Goal: Information Seeking & Learning: Learn about a topic

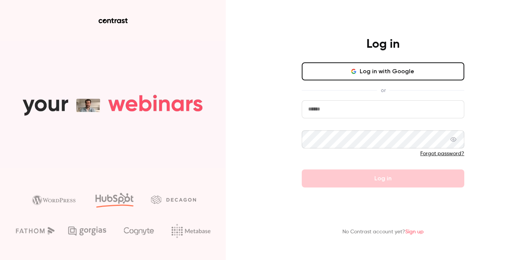
click at [385, 74] on button "Log in with Google" at bounding box center [383, 71] width 163 height 18
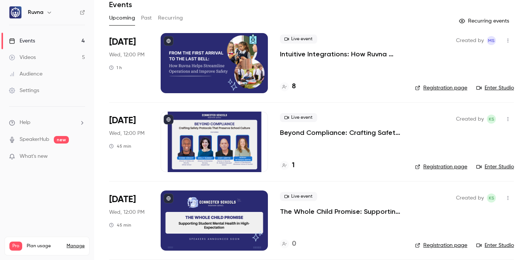
scroll to position [114, 0]
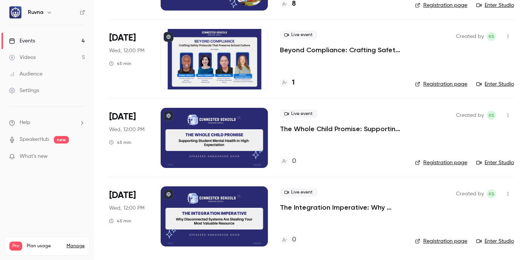
click at [312, 132] on p "The Whole Child Promise: Supporting Student Mental Health in High-Expectation E…" at bounding box center [341, 129] width 123 height 9
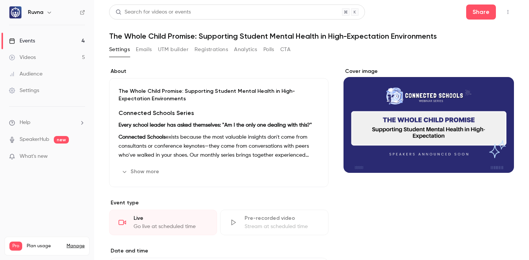
click at [148, 168] on button "Show more" at bounding box center [141, 172] width 45 height 12
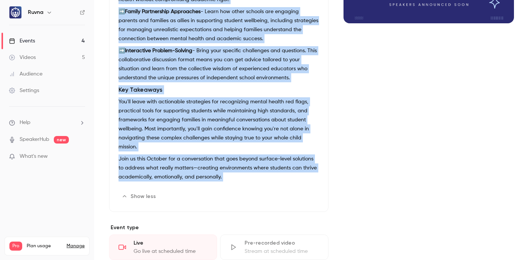
scroll to position [181, 0]
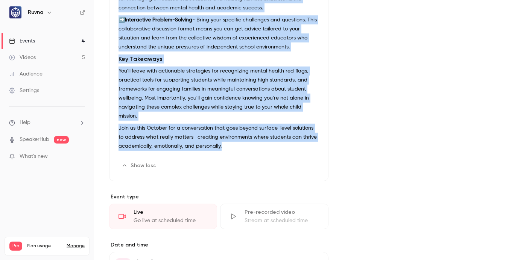
drag, startPoint x: 118, startPoint y: 89, endPoint x: 268, endPoint y: 147, distance: 161.5
click at [270, 147] on div "The Whole Child Promise: Supporting Student Mental Health in High-Expectation E…" at bounding box center [218, 40] width 219 height 284
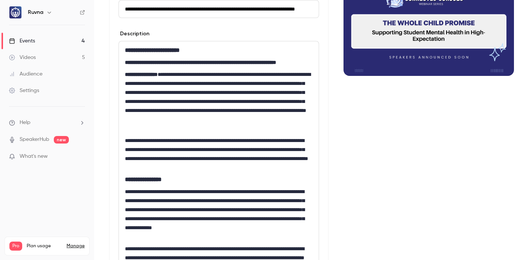
scroll to position [0, 44]
click at [160, 101] on p "**********" at bounding box center [217, 101] width 184 height 63
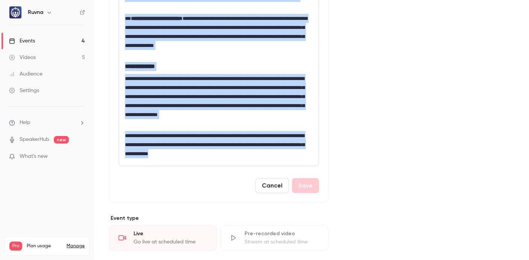
scroll to position [595, 0]
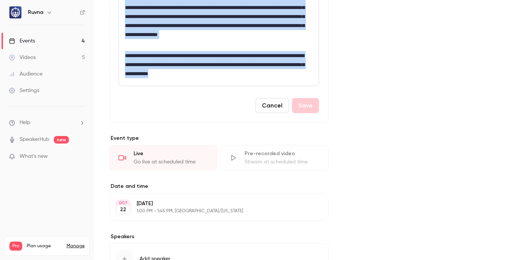
drag, startPoint x: 149, startPoint y: 63, endPoint x: 276, endPoint y: 90, distance: 129.7
copy div "**********"
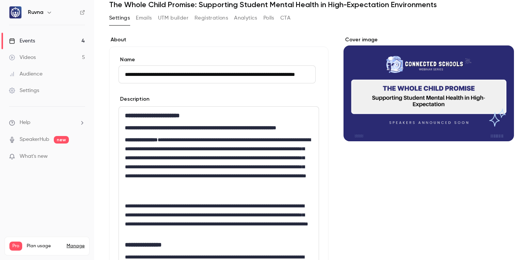
scroll to position [15, 0]
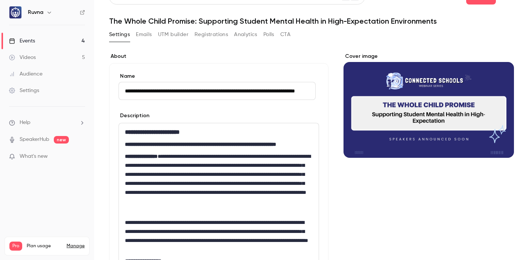
click at [61, 58] on link "Videos 5" at bounding box center [47, 57] width 94 height 17
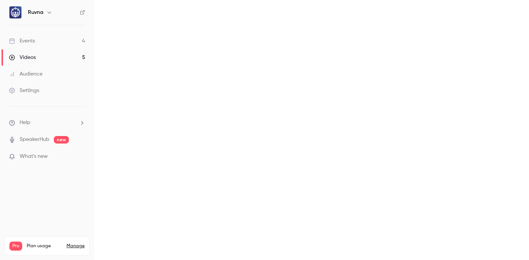
click at [60, 37] on link "Events 4" at bounding box center [47, 41] width 94 height 17
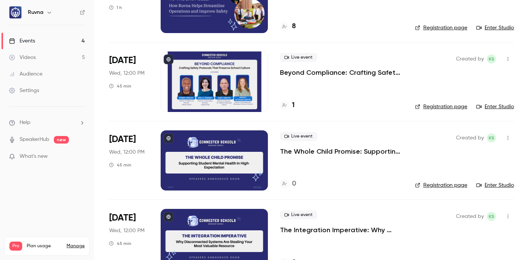
scroll to position [114, 0]
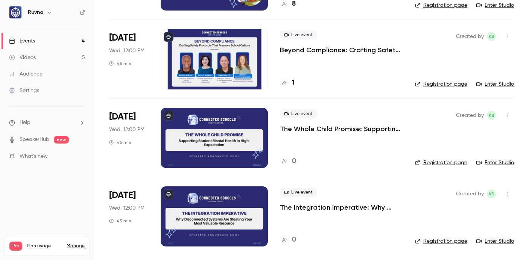
click at [349, 212] on div "Live event The Integration Imperative: Why Disconnected Systems Are Stealing Yo…" at bounding box center [341, 217] width 123 height 60
click at [348, 207] on p "The Integration Imperative: Why Disconnected Systems Are Stealing Your Most Val…" at bounding box center [341, 207] width 123 height 9
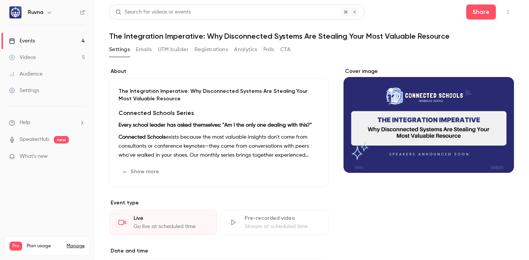
click at [143, 172] on button "Show more" at bounding box center [141, 172] width 45 height 12
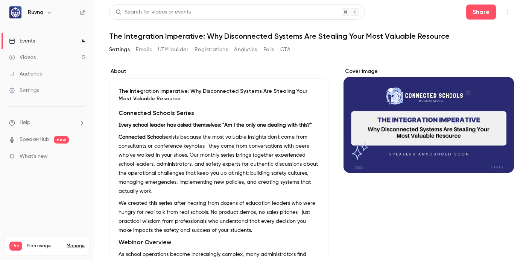
click at [121, 88] on p "The Integration Imperative: Why Disconnected Systems Are Stealing Your Most Val…" at bounding box center [219, 95] width 201 height 15
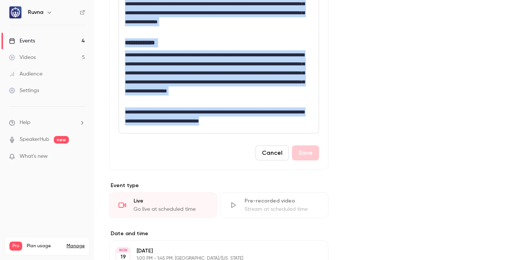
scroll to position [553, 0]
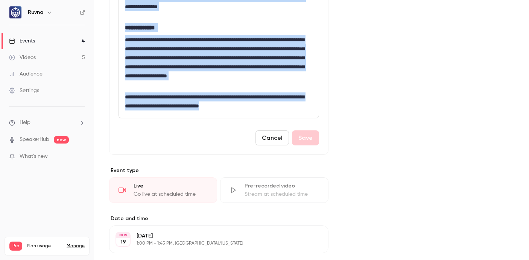
drag, startPoint x: 147, startPoint y: 157, endPoint x: 299, endPoint y: 118, distance: 157.2
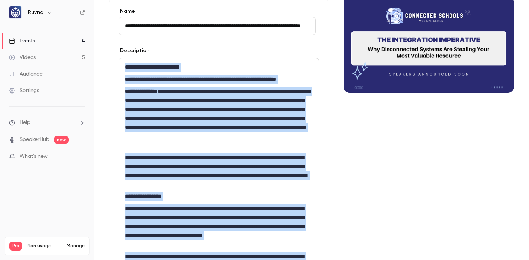
scroll to position [0, 0]
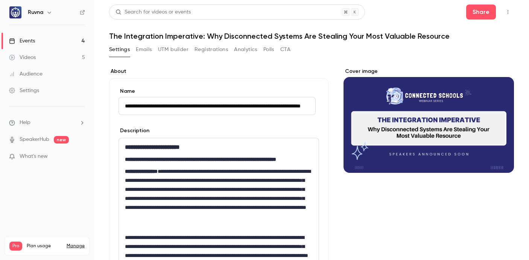
click at [186, 105] on input "**********" at bounding box center [217, 106] width 197 height 18
click at [231, 74] on label "About" at bounding box center [218, 72] width 219 height 8
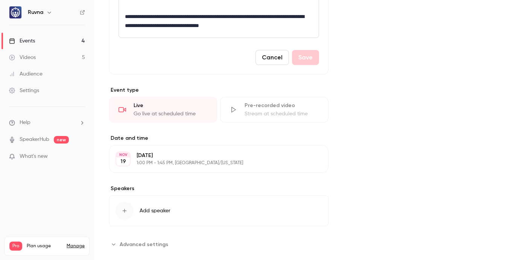
scroll to position [656, 0]
